Goal: Transaction & Acquisition: Purchase product/service

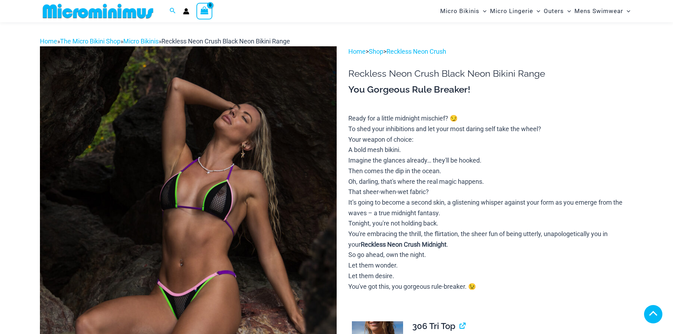
scroll to position [106, 0]
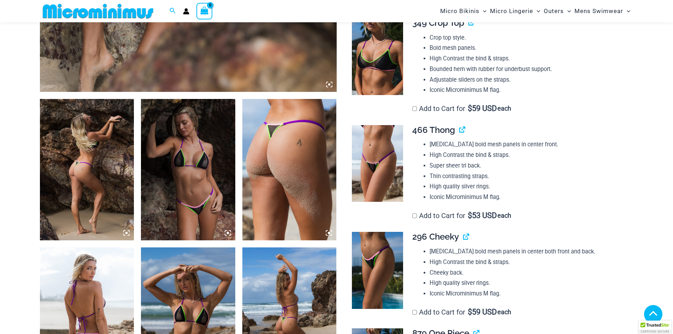
scroll to position [559, 0]
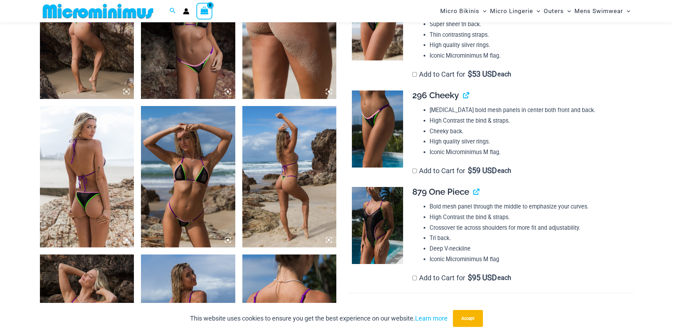
click at [187, 207] on img at bounding box center [188, 176] width 94 height 141
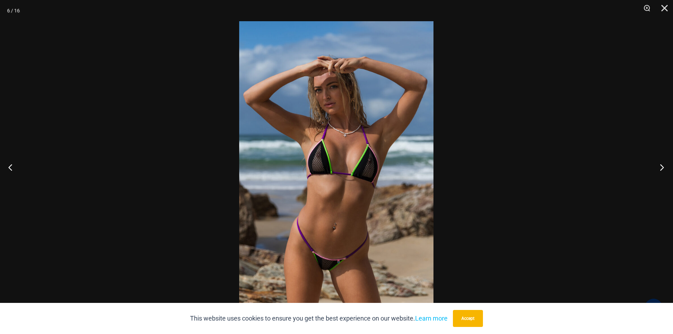
click at [660, 164] on button "Next" at bounding box center [659, 166] width 26 height 35
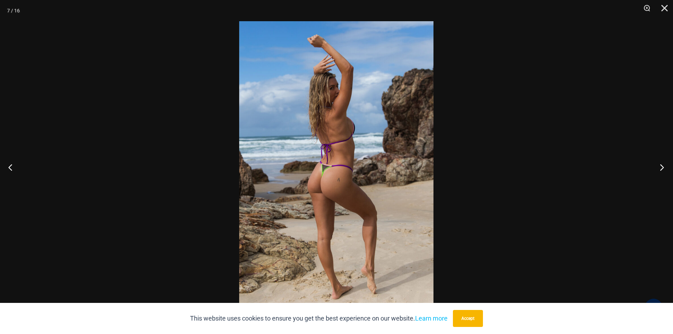
click at [660, 164] on button "Next" at bounding box center [659, 166] width 26 height 35
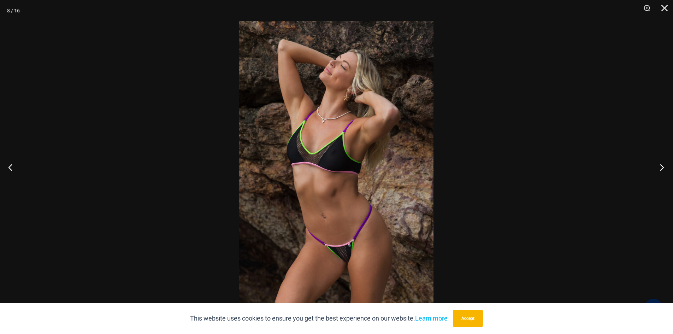
click at [660, 164] on button "Next" at bounding box center [659, 166] width 26 height 35
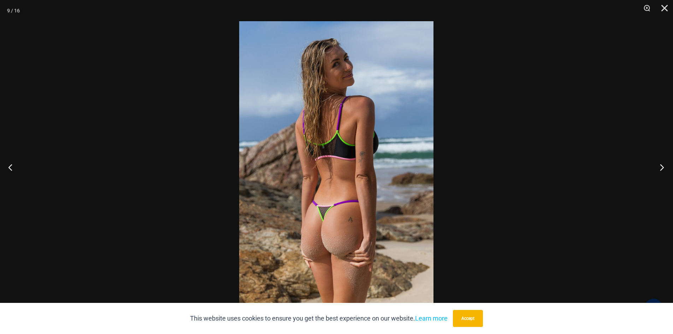
click at [660, 164] on button "Next" at bounding box center [659, 166] width 26 height 35
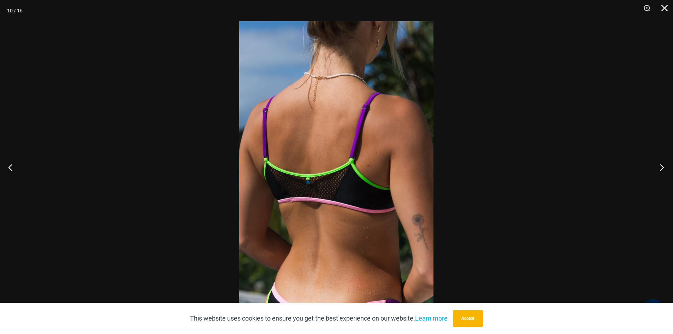
click at [660, 164] on button "Next" at bounding box center [659, 166] width 26 height 35
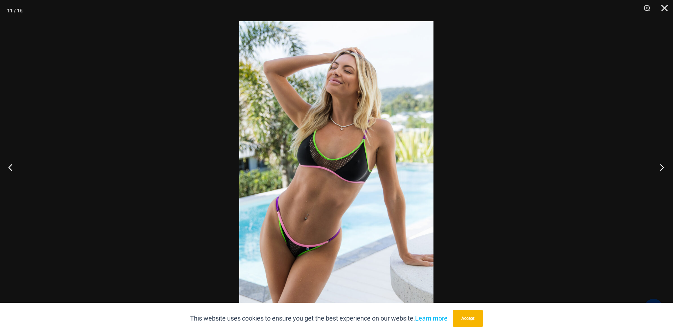
click at [660, 164] on button "Next" at bounding box center [659, 166] width 26 height 35
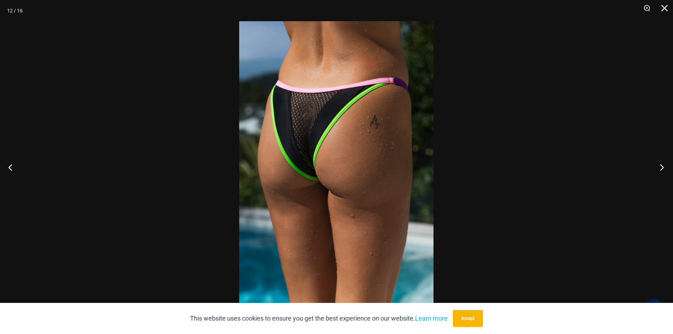
click at [660, 164] on button "Next" at bounding box center [659, 166] width 26 height 35
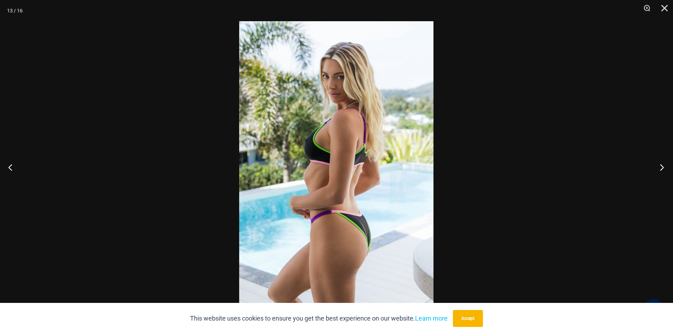
click at [660, 164] on button "Next" at bounding box center [659, 166] width 26 height 35
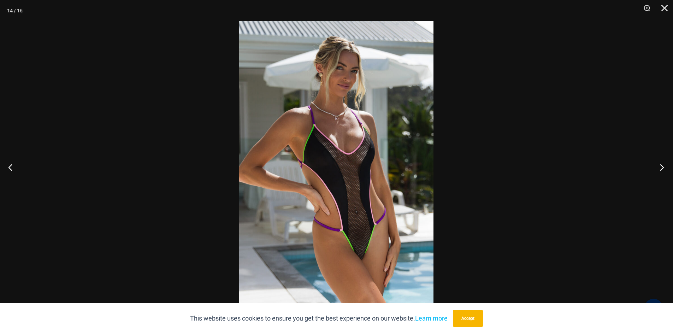
click at [660, 164] on button "Next" at bounding box center [659, 166] width 26 height 35
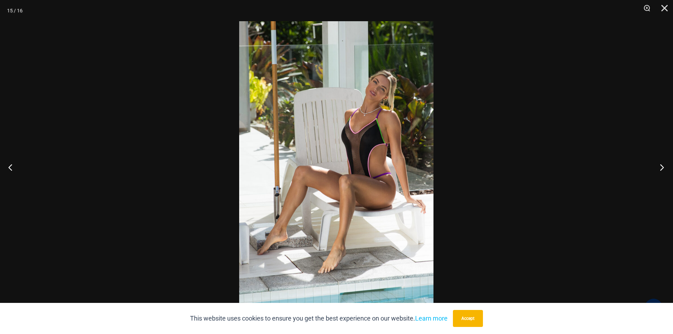
click at [660, 164] on button "Next" at bounding box center [659, 166] width 26 height 35
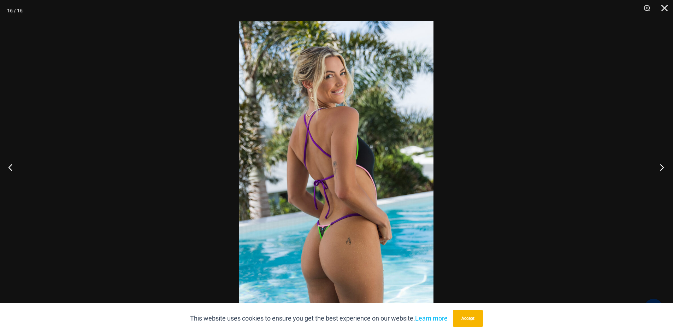
click at [660, 164] on button "Next" at bounding box center [659, 166] width 26 height 35
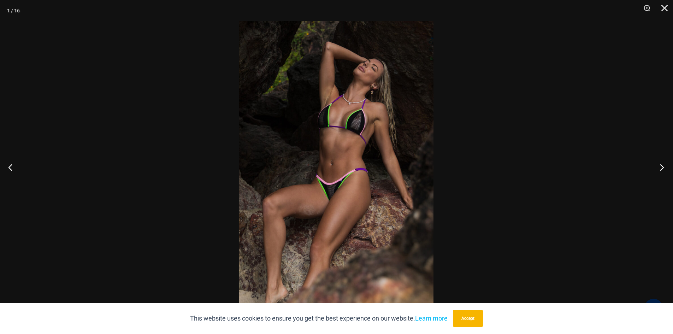
click at [660, 164] on button "Next" at bounding box center [659, 166] width 26 height 35
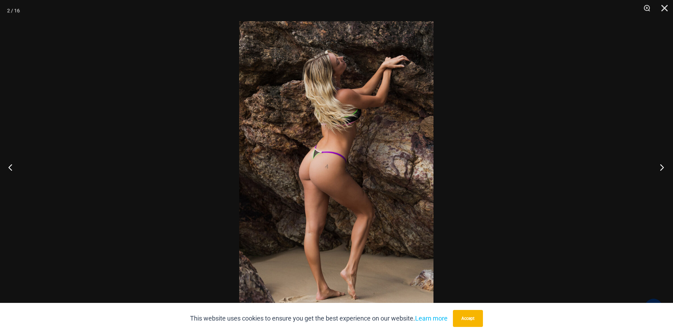
click at [660, 164] on button "Next" at bounding box center [659, 166] width 26 height 35
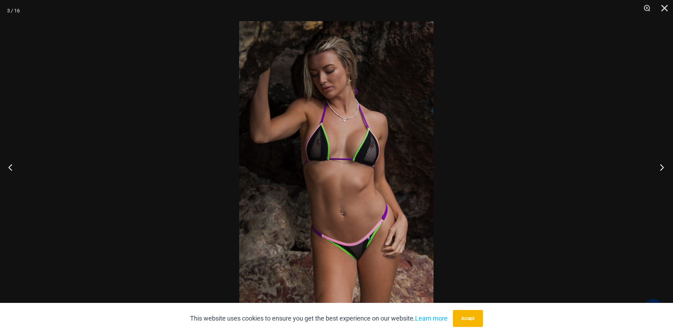
click at [660, 164] on button "Next" at bounding box center [659, 166] width 26 height 35
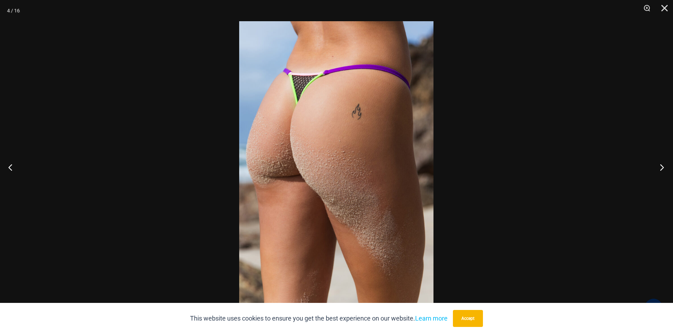
click at [660, 164] on button "Next" at bounding box center [659, 166] width 26 height 35
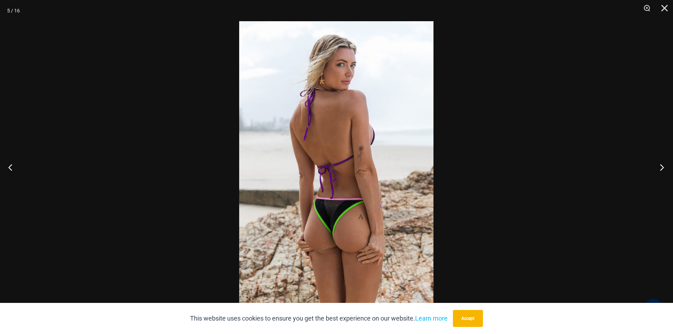
click at [660, 164] on button "Next" at bounding box center [659, 166] width 26 height 35
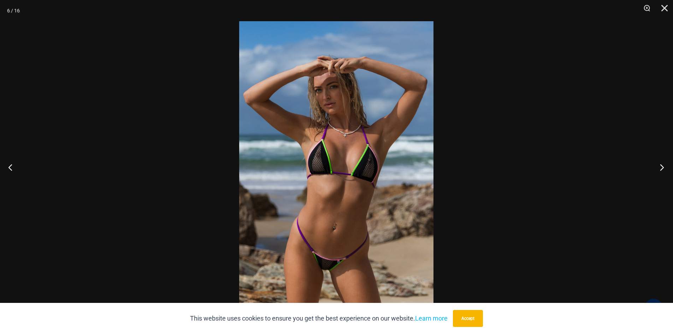
click at [660, 164] on button "Next" at bounding box center [659, 166] width 26 height 35
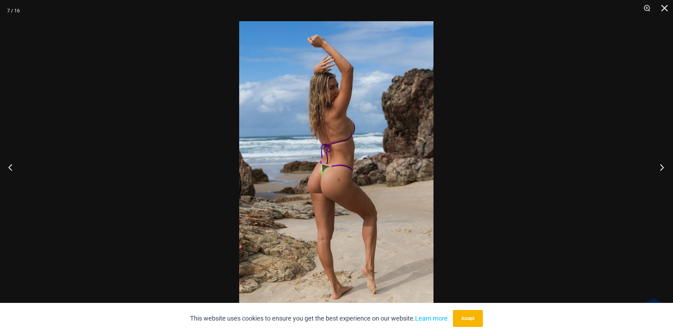
click at [660, 164] on button "Next" at bounding box center [659, 166] width 26 height 35
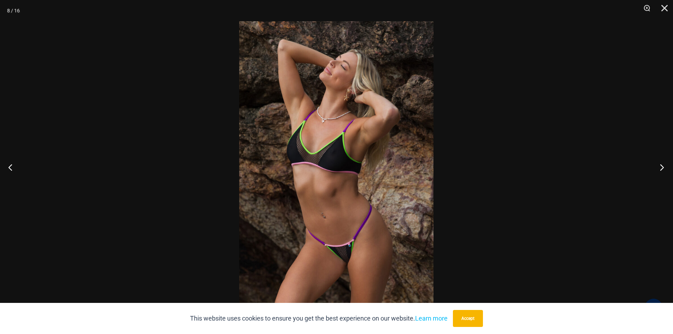
click at [660, 164] on button "Next" at bounding box center [659, 166] width 26 height 35
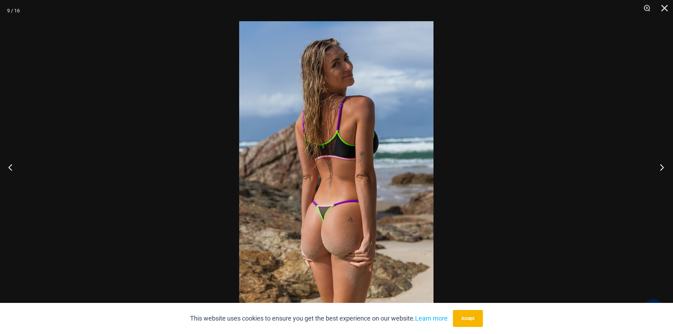
click at [660, 164] on button "Next" at bounding box center [659, 166] width 26 height 35
